Goal: Find specific page/section: Find specific page/section

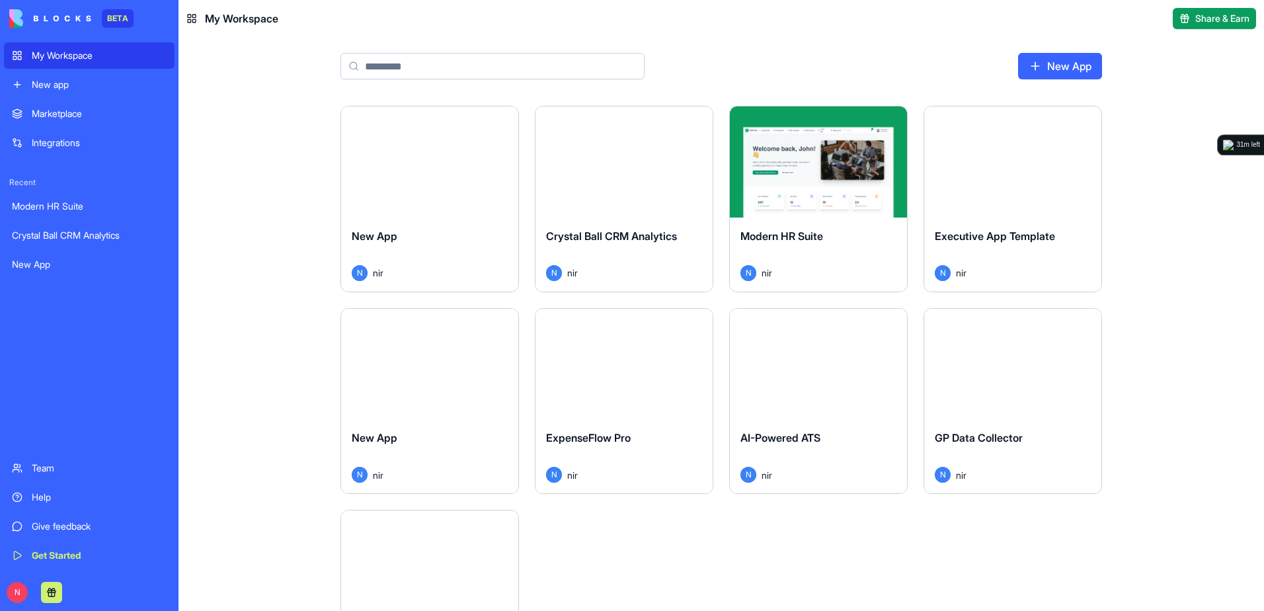
drag, startPoint x: 0, startPoint y: 0, endPoint x: 589, endPoint y: 177, distance: 615.1
click at [589, 177] on div "Launch" at bounding box center [624, 161] width 177 height 111
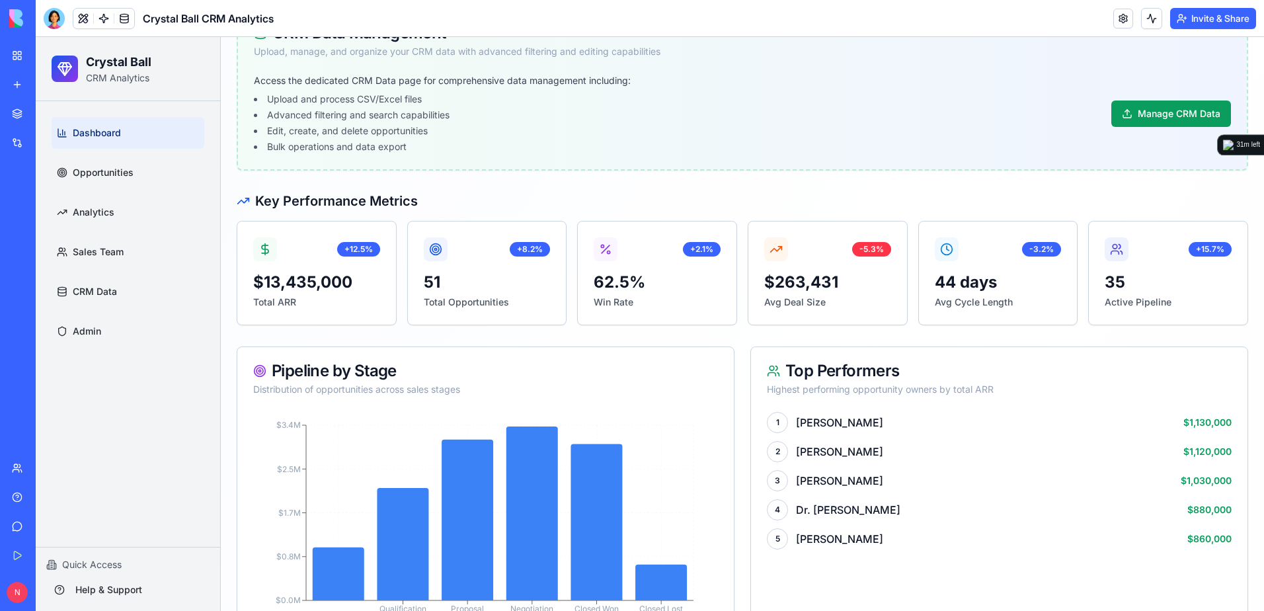
scroll to position [331, 0]
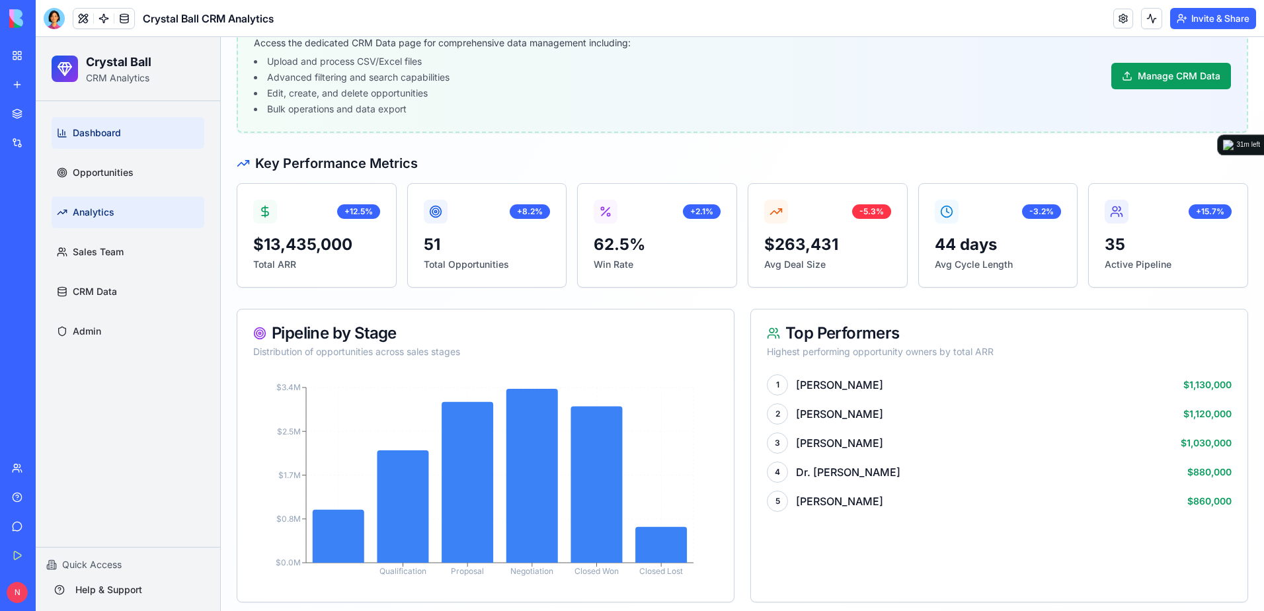
click at [122, 220] on link "Analytics" at bounding box center [128, 212] width 153 height 32
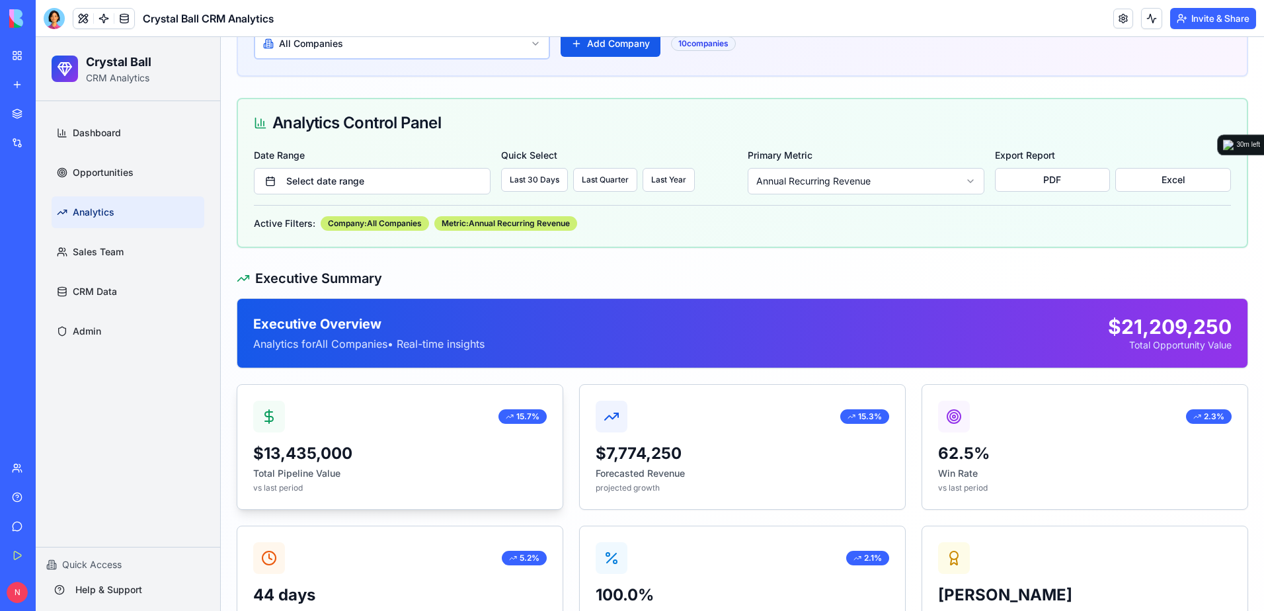
scroll to position [198, 0]
